Goal: Register for event/course

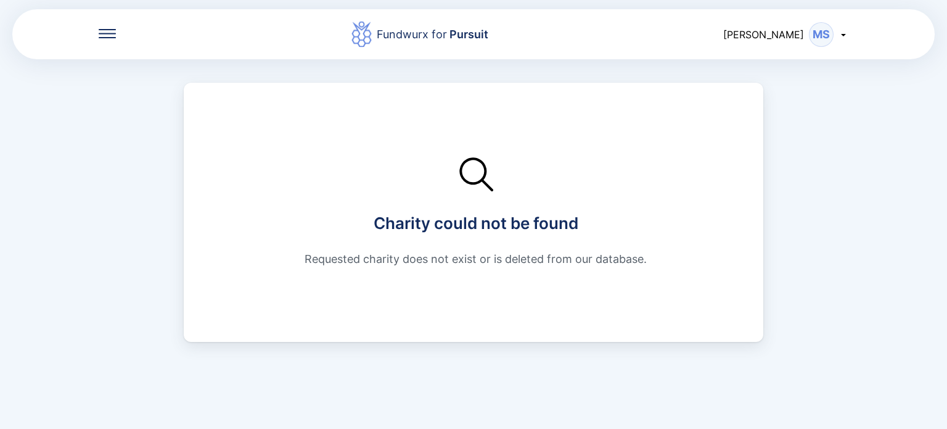
click at [111, 29] on icon at bounding box center [107, 29] width 17 height 1
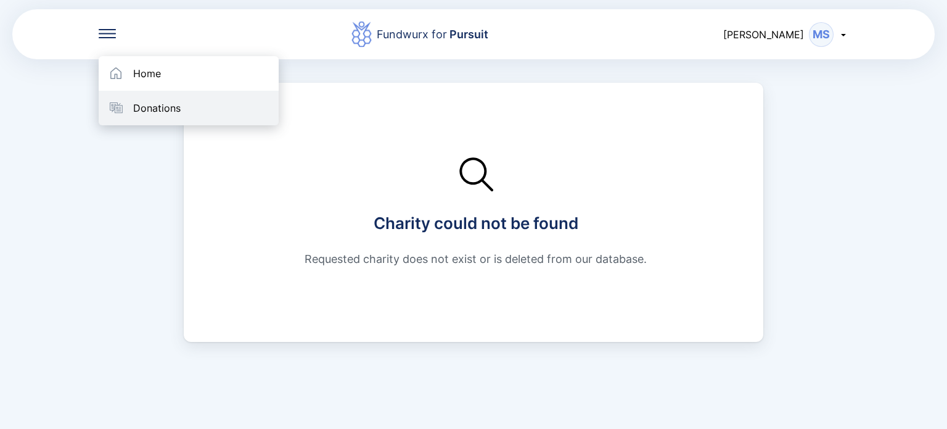
click at [153, 94] on div "Home Donations" at bounding box center [189, 90] width 180 height 69
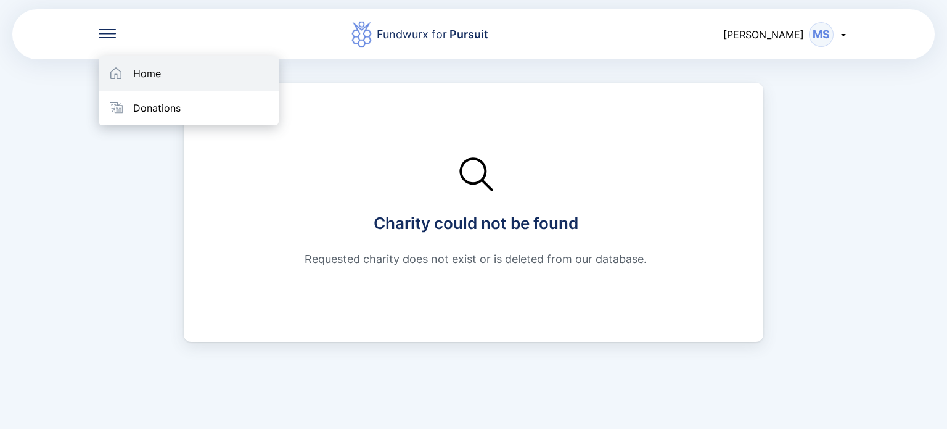
click at [152, 75] on div "Home" at bounding box center [147, 73] width 28 height 12
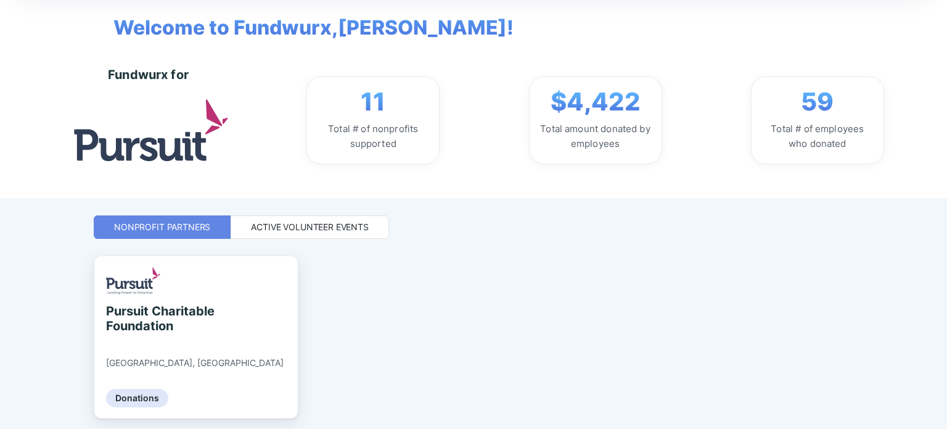
scroll to position [44, 0]
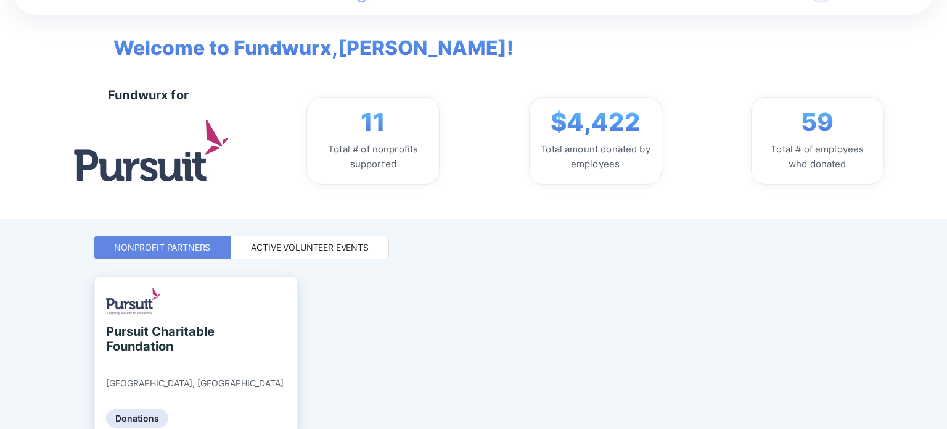
click at [307, 253] on div "Active Volunteer Events" at bounding box center [310, 247] width 159 height 23
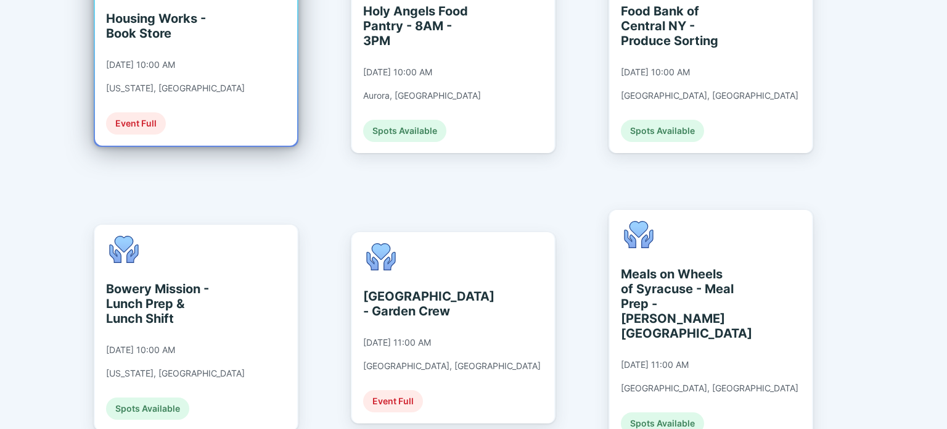
scroll to position [2346, 0]
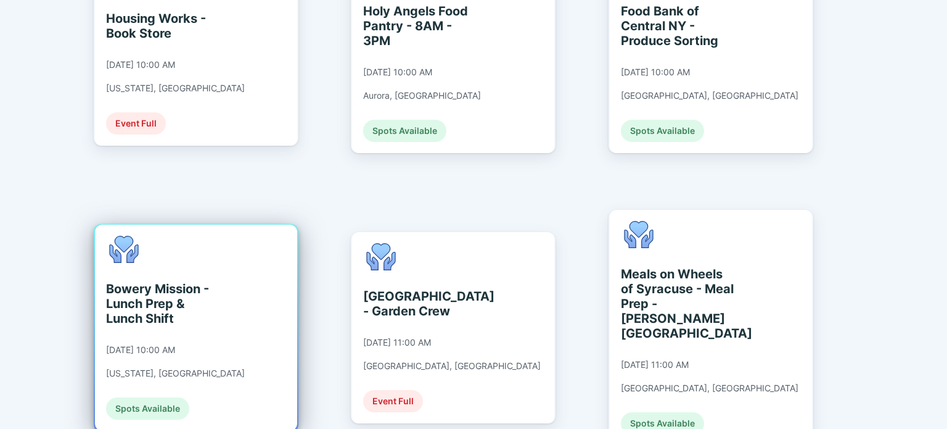
click at [268, 225] on div "Bowery Mission - Lunch Prep & Lunch Shift [DATE] 10:00 AM [US_STATE], [GEOGRAPH…" at bounding box center [196, 328] width 202 height 206
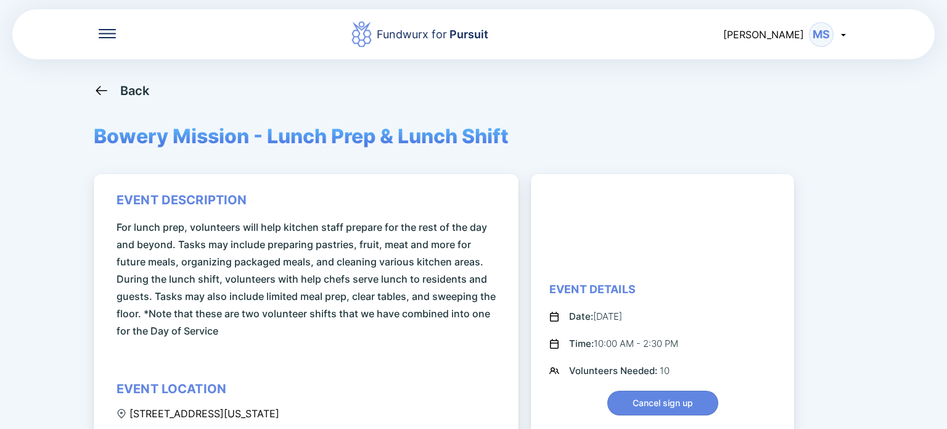
click at [629, 174] on div "Event Details Date: [DATE] Time: 10:00 AM - 2:30 PM Volunteers Needed: 10 Cance…" at bounding box center [662, 348] width 263 height 349
click at [126, 89] on div "Back" at bounding box center [135, 90] width 30 height 15
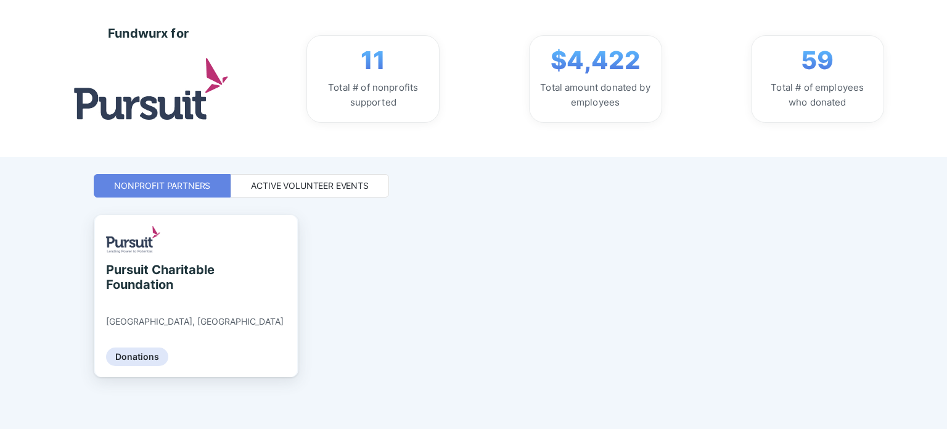
scroll to position [106, 0]
click at [252, 180] on div "Active Volunteer Events" at bounding box center [310, 186] width 118 height 12
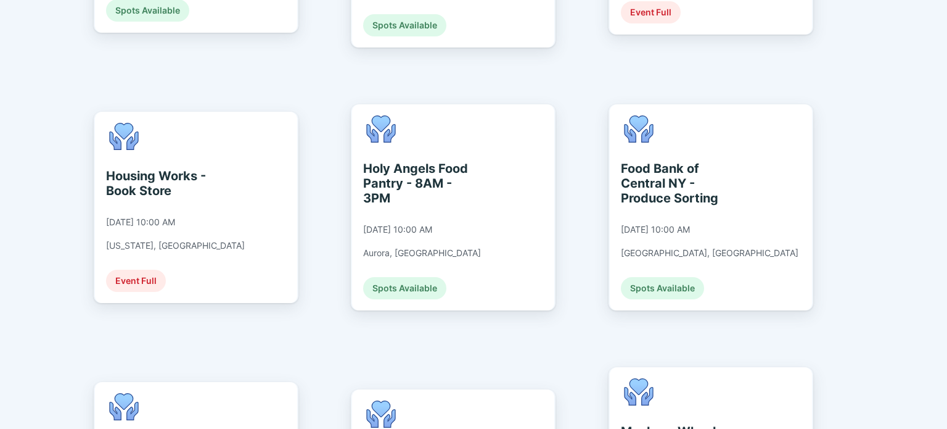
scroll to position [2251, 0]
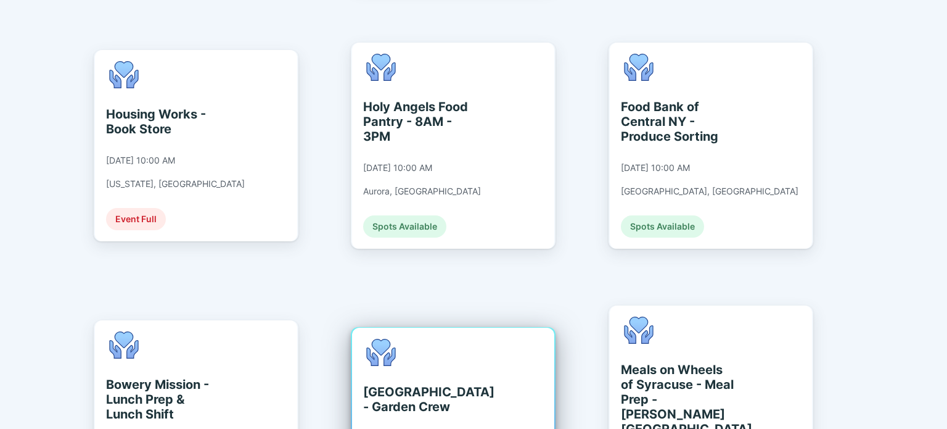
click at [527, 328] on div "[GEOGRAPHIC_DATA] - Garden Crew [DATE] 11:00 AM [GEOGRAPHIC_DATA], [GEOGRAPHIC_…" at bounding box center [453, 423] width 202 height 191
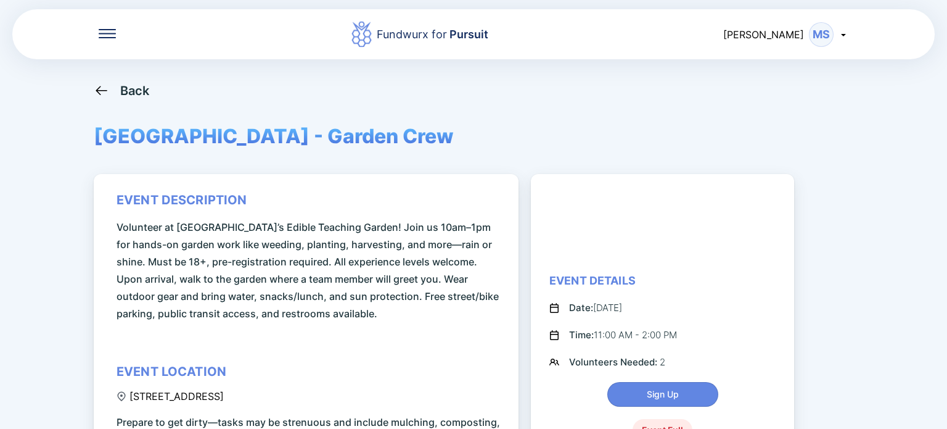
scroll to position [308, 0]
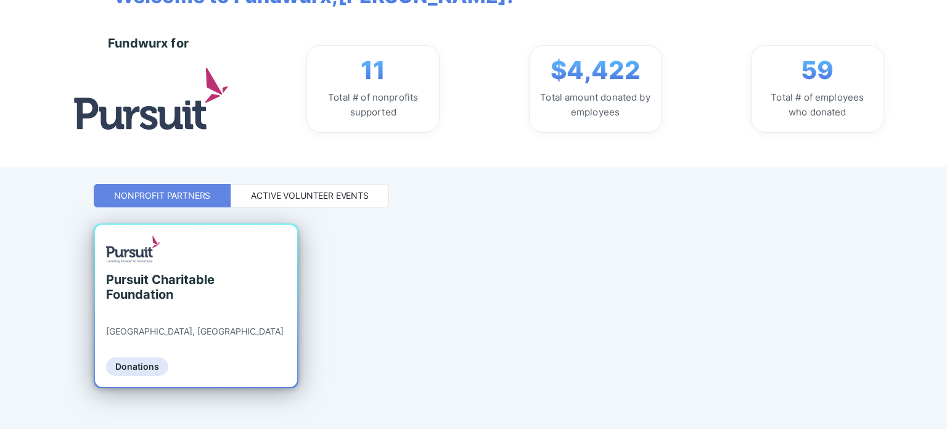
scroll to position [106, 0]
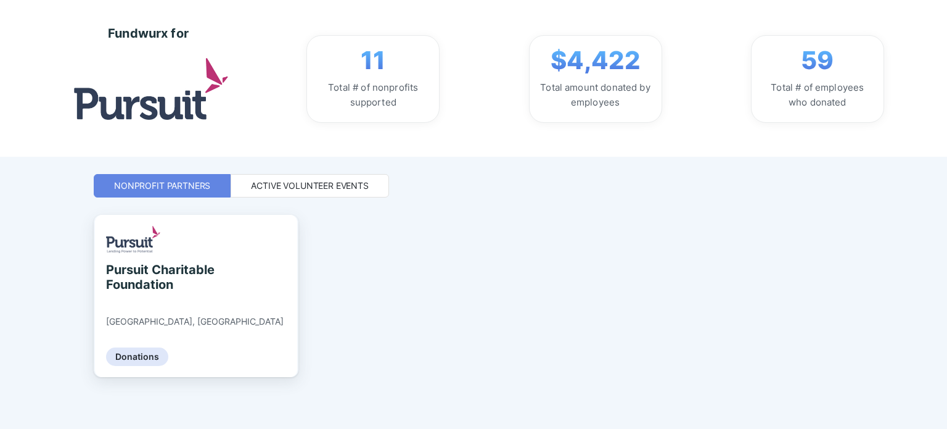
click at [294, 189] on div "Active Volunteer Events" at bounding box center [310, 186] width 118 height 12
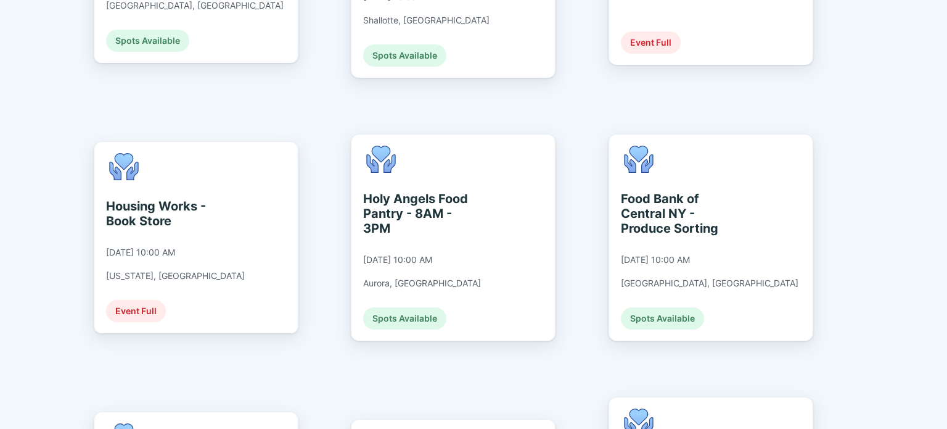
scroll to position [2450, 0]
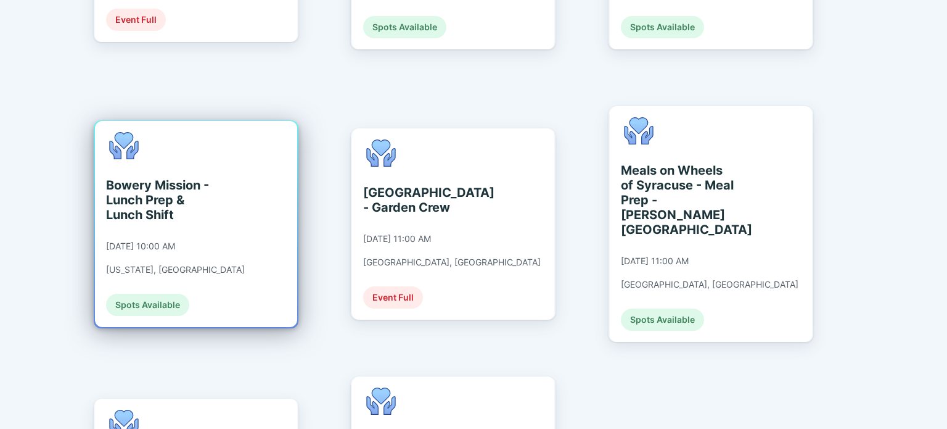
click at [191, 132] on div "Bowery Mission - Lunch Prep & Lunch Shift [DATE] 10:00 AM [US_STATE], [GEOGRAPH…" at bounding box center [175, 224] width 139 height 184
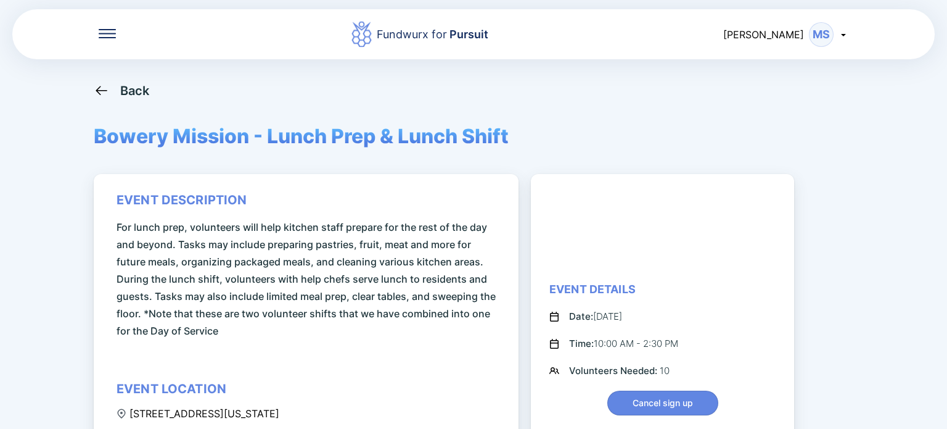
click at [105, 89] on icon at bounding box center [101, 90] width 15 height 15
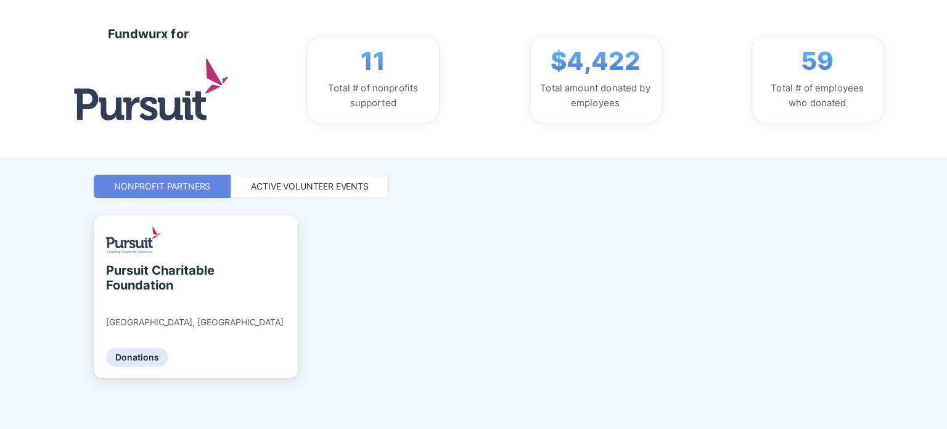
scroll to position [106, 0]
click at [297, 174] on div "Active Volunteer Events" at bounding box center [310, 185] width 159 height 23
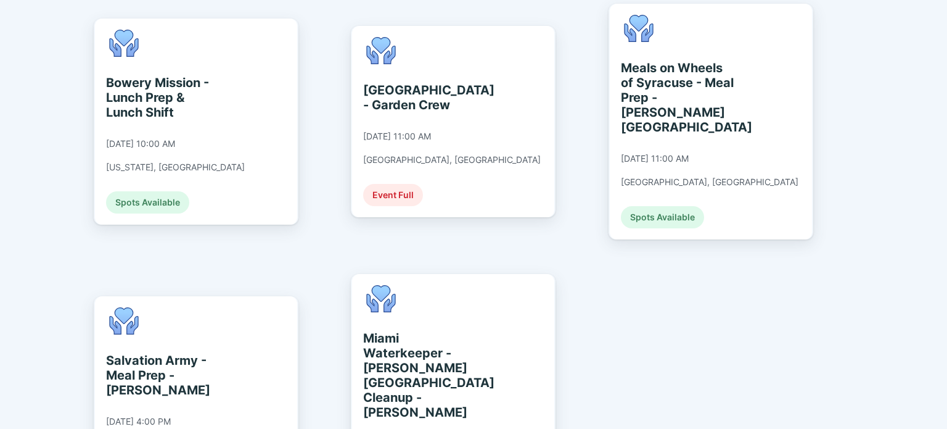
scroll to position [2559, 0]
